Goal: Information Seeking & Learning: Understand process/instructions

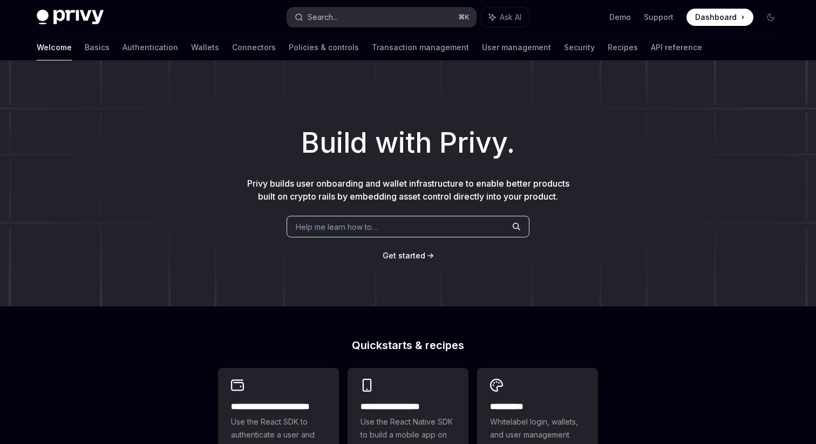
click at [366, 11] on button "Search... ⌘ K" at bounding box center [381, 17] width 189 height 19
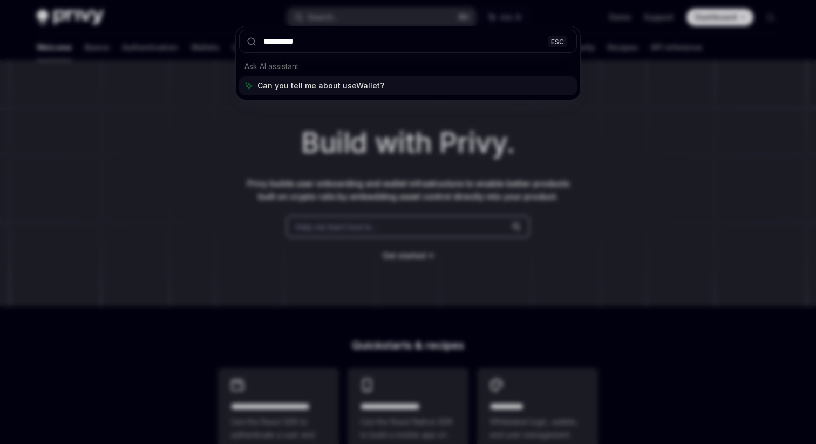
type input "**********"
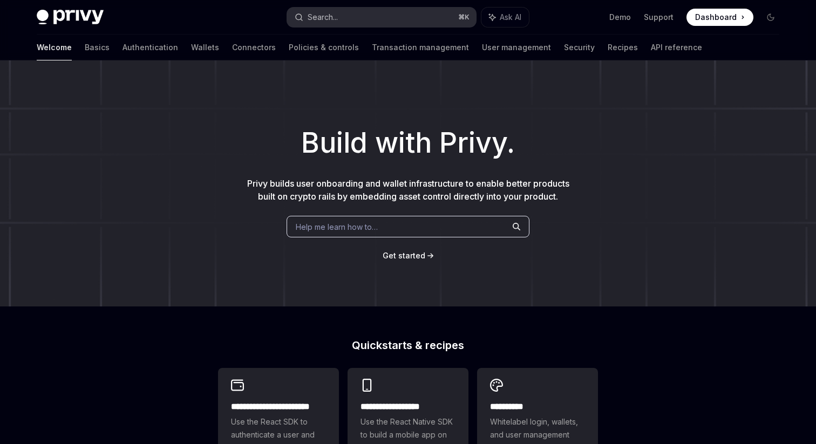
type textarea "*"
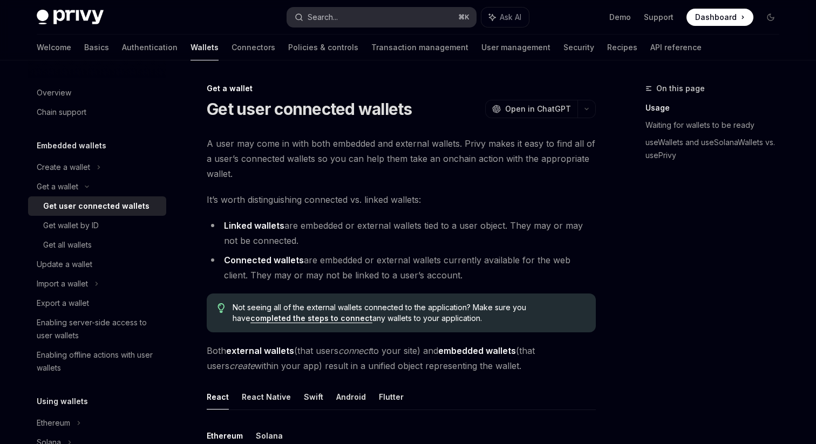
click at [332, 11] on div "Search..." at bounding box center [323, 17] width 30 height 13
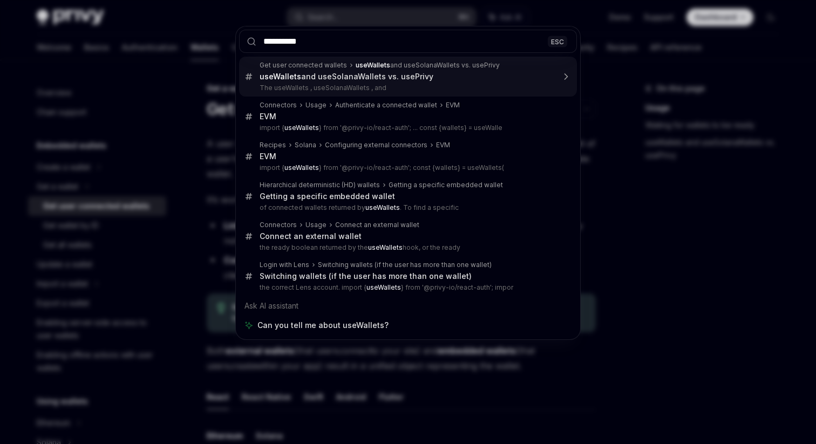
type input "**********"
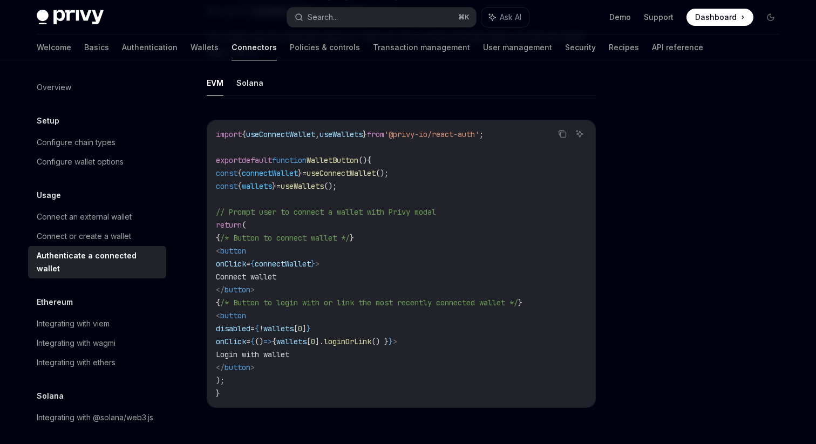
scroll to position [559, 0]
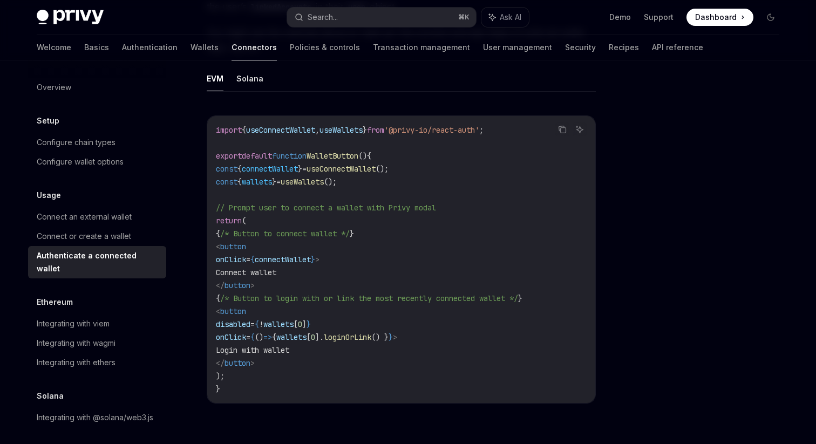
click at [380, 177] on code "import { useConnectWallet , useWallets } from '@privy-io/react-auth' ; export d…" at bounding box center [401, 260] width 371 height 272
drag, startPoint x: 381, startPoint y: 183, endPoint x: 204, endPoint y: 184, distance: 176.6
click at [204, 184] on div "Usage Authenticate a connected wallet OpenAI Open in ChatGPT OpenAI Open in Cha…" at bounding box center [300, 52] width 596 height 1059
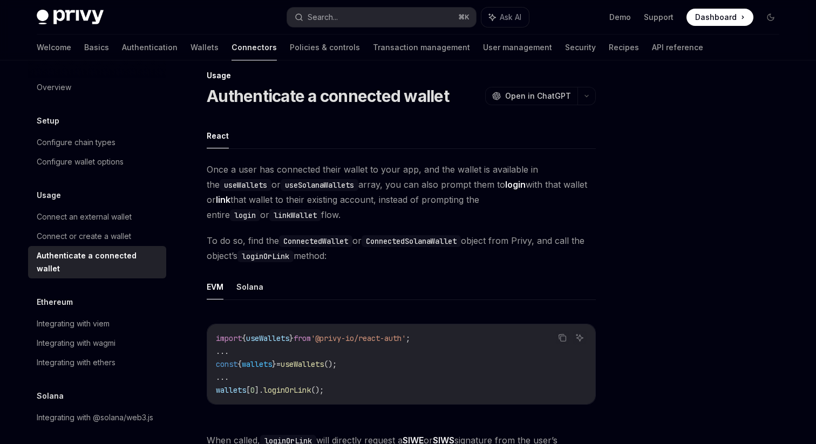
scroll to position [0, 0]
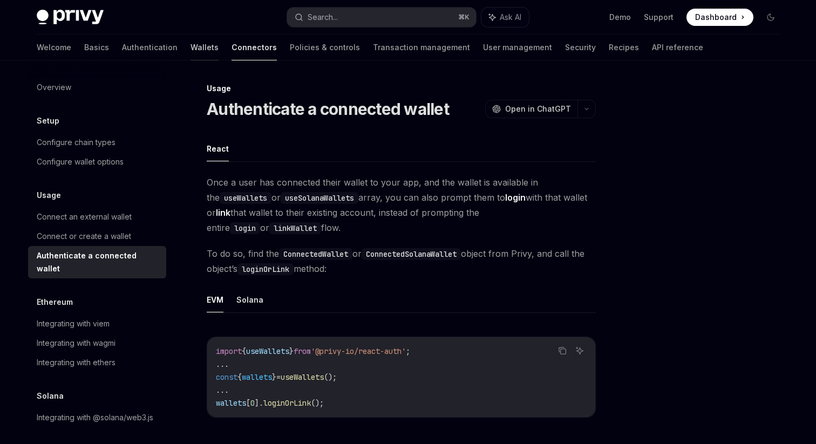
click at [191, 51] on link "Wallets" at bounding box center [205, 48] width 28 height 26
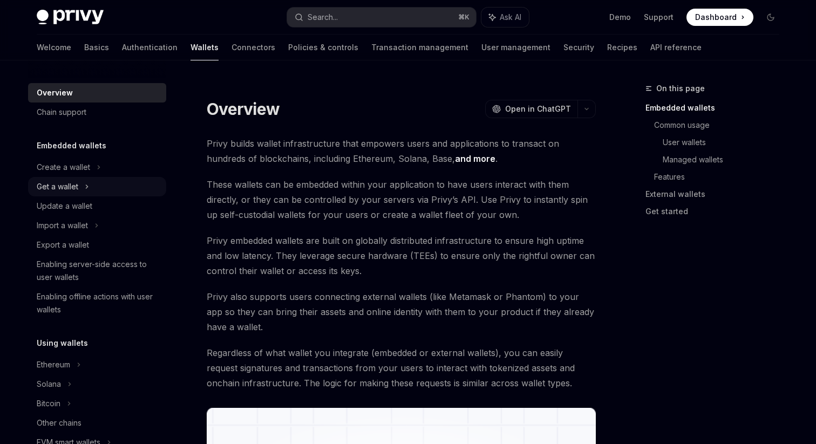
click at [102, 190] on div "Get a wallet" at bounding box center [97, 186] width 138 height 19
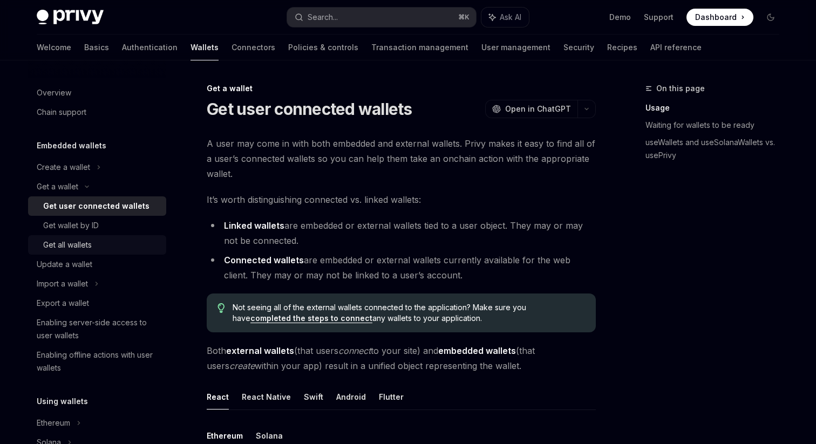
click at [119, 249] on div "Get all wallets" at bounding box center [101, 245] width 117 height 13
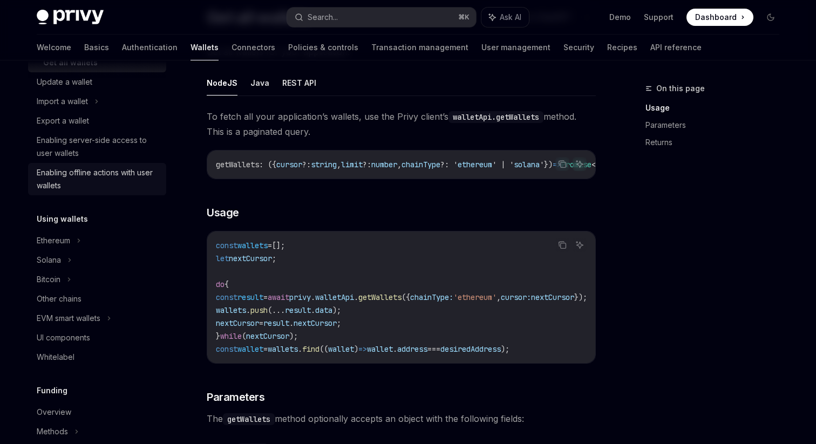
scroll to position [193, 0]
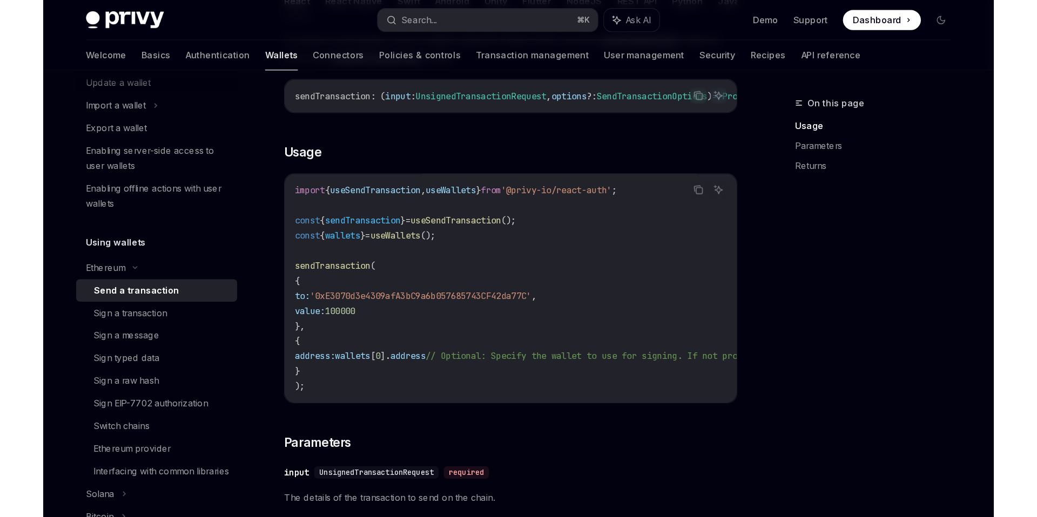
scroll to position [193, 0]
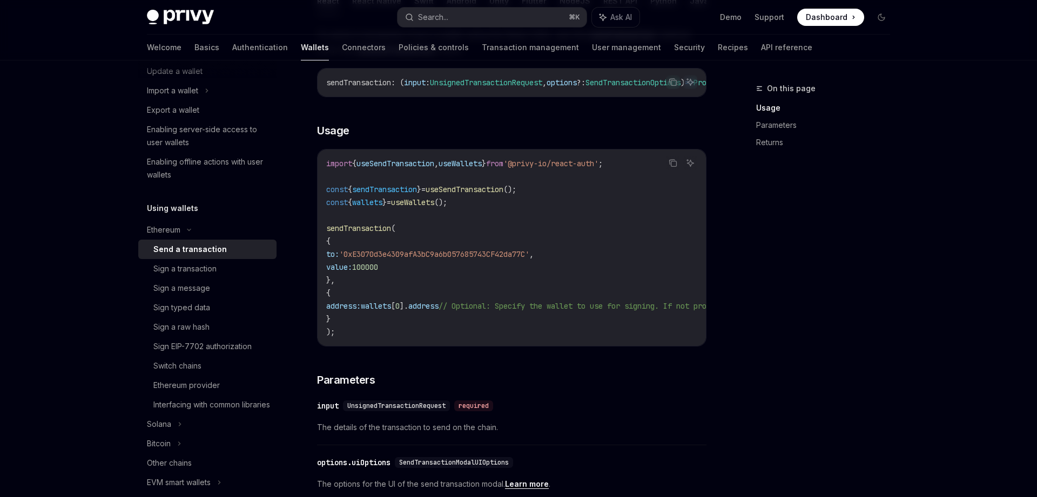
type textarea "*"
